Goal: Navigation & Orientation: Find specific page/section

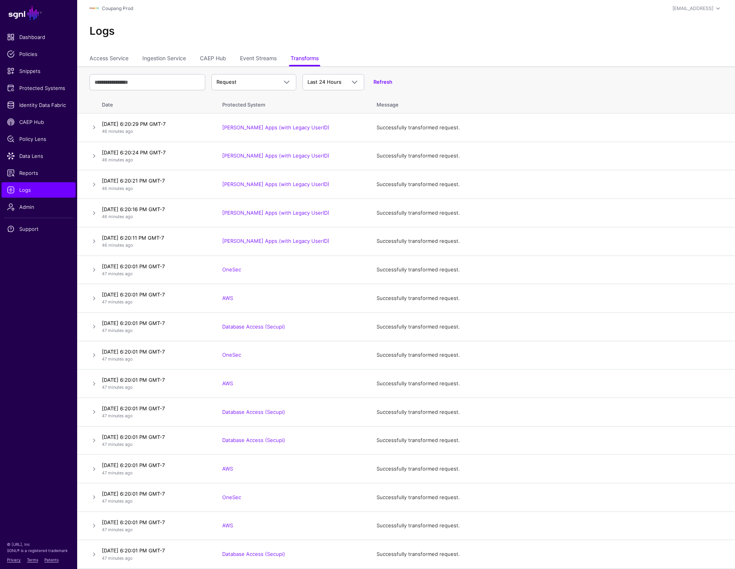
scroll to position [19, 0]
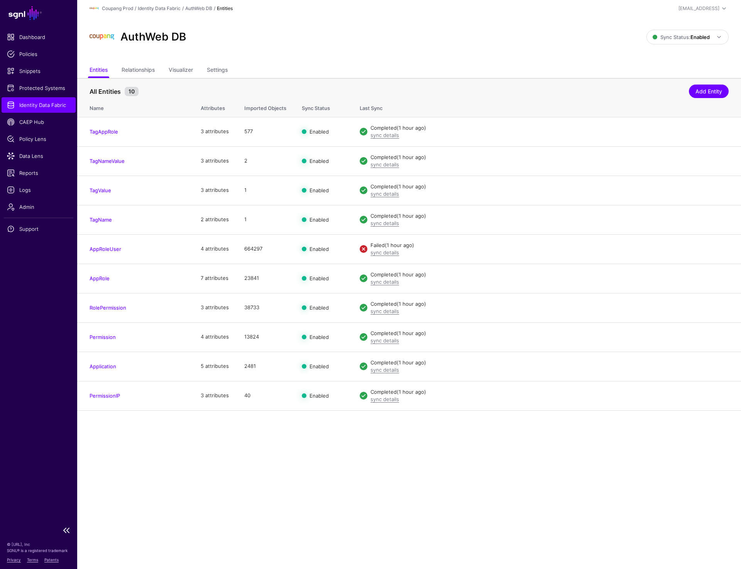
click at [60, 112] on link "Identity Data Fabric" at bounding box center [39, 104] width 74 height 15
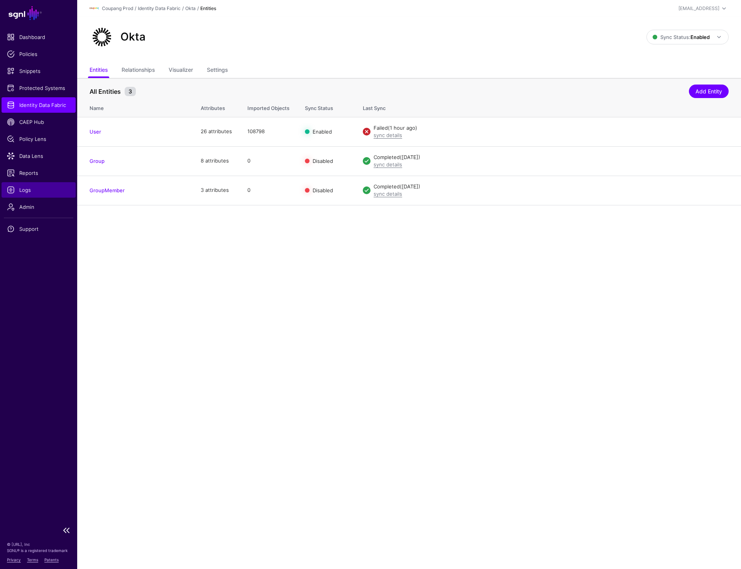
click at [32, 191] on span "Logs" at bounding box center [38, 190] width 63 height 8
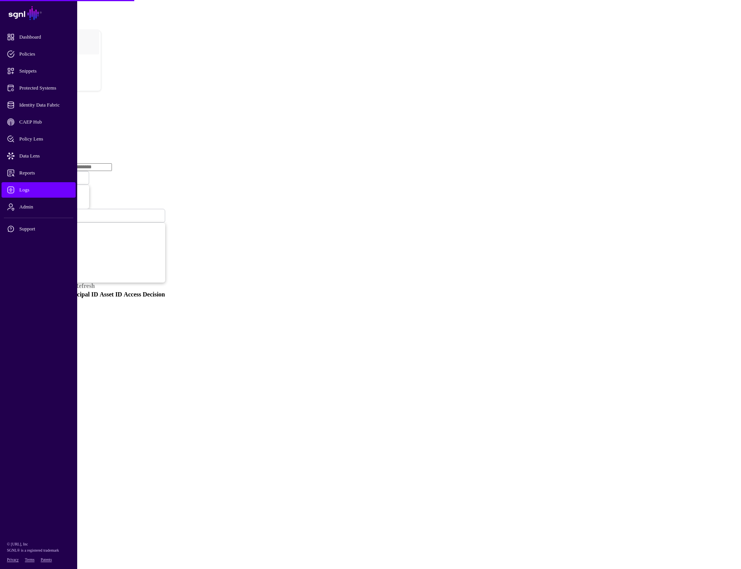
click at [47, 149] on link "Transforms" at bounding box center [33, 152] width 28 height 7
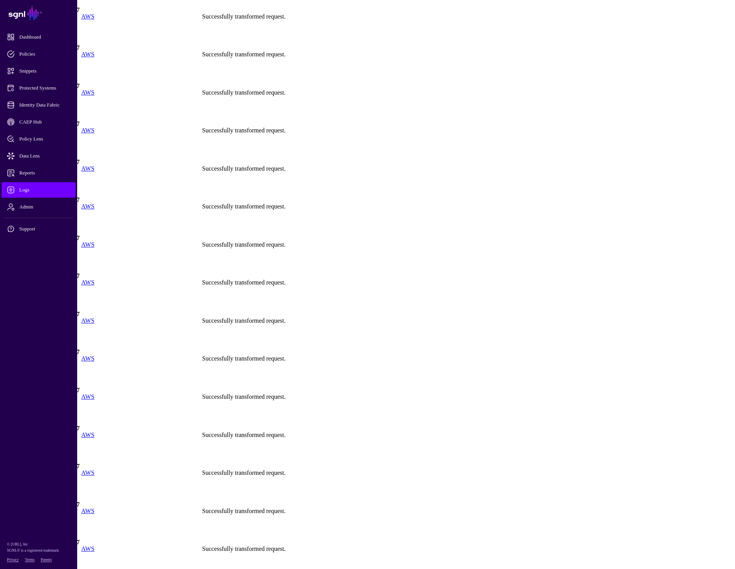
scroll to position [474, 0]
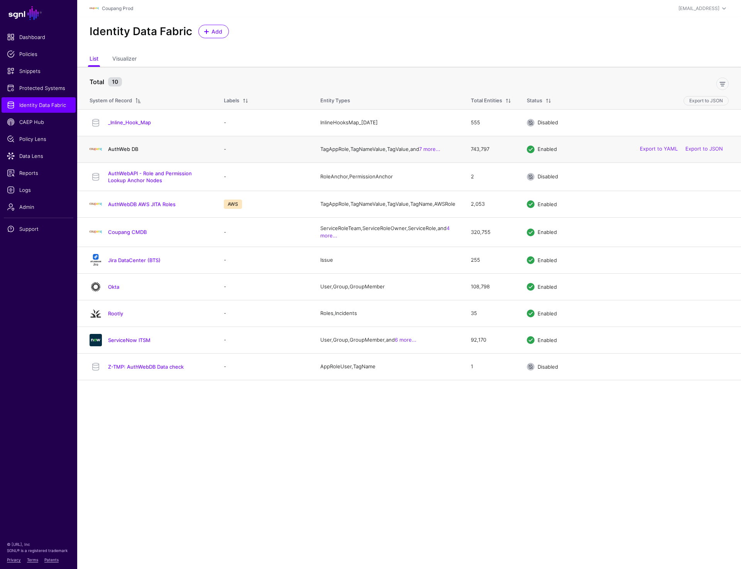
click at [126, 148] on link "AuthWeb DB" at bounding box center [123, 149] width 30 height 6
click at [126, 207] on link "AuthWebDB AWS JITA Roles" at bounding box center [142, 204] width 68 height 6
click at [127, 235] on link "Coupang CMDB" at bounding box center [127, 232] width 39 height 6
click at [112, 290] on link "Okta" at bounding box center [113, 287] width 11 height 6
click at [123, 343] on link "ServiceNow ITSM" at bounding box center [129, 340] width 42 height 6
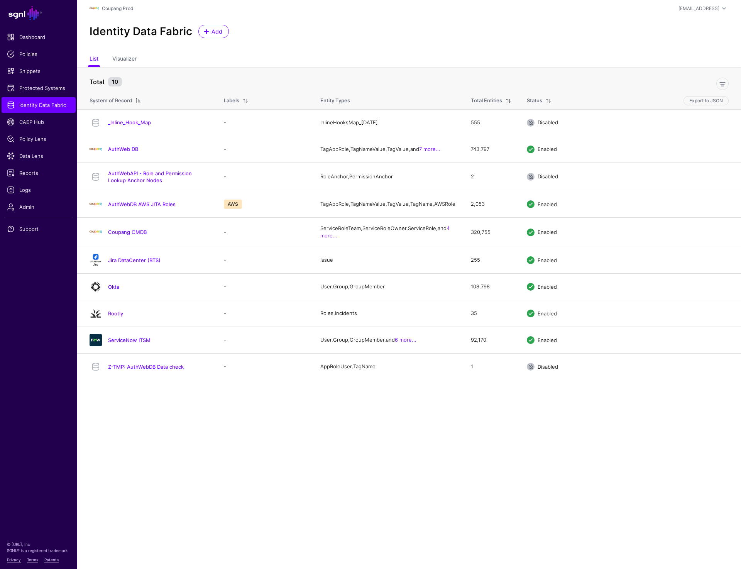
click at [421, 47] on div "Identity Data Fabric Add" at bounding box center [409, 34] width 664 height 35
click at [116, 316] on link "Rootly" at bounding box center [115, 313] width 15 height 6
click at [123, 263] on link "Jira DataCenter (BTS)" at bounding box center [134, 260] width 52 height 6
